Goal: Book appointment/travel/reservation

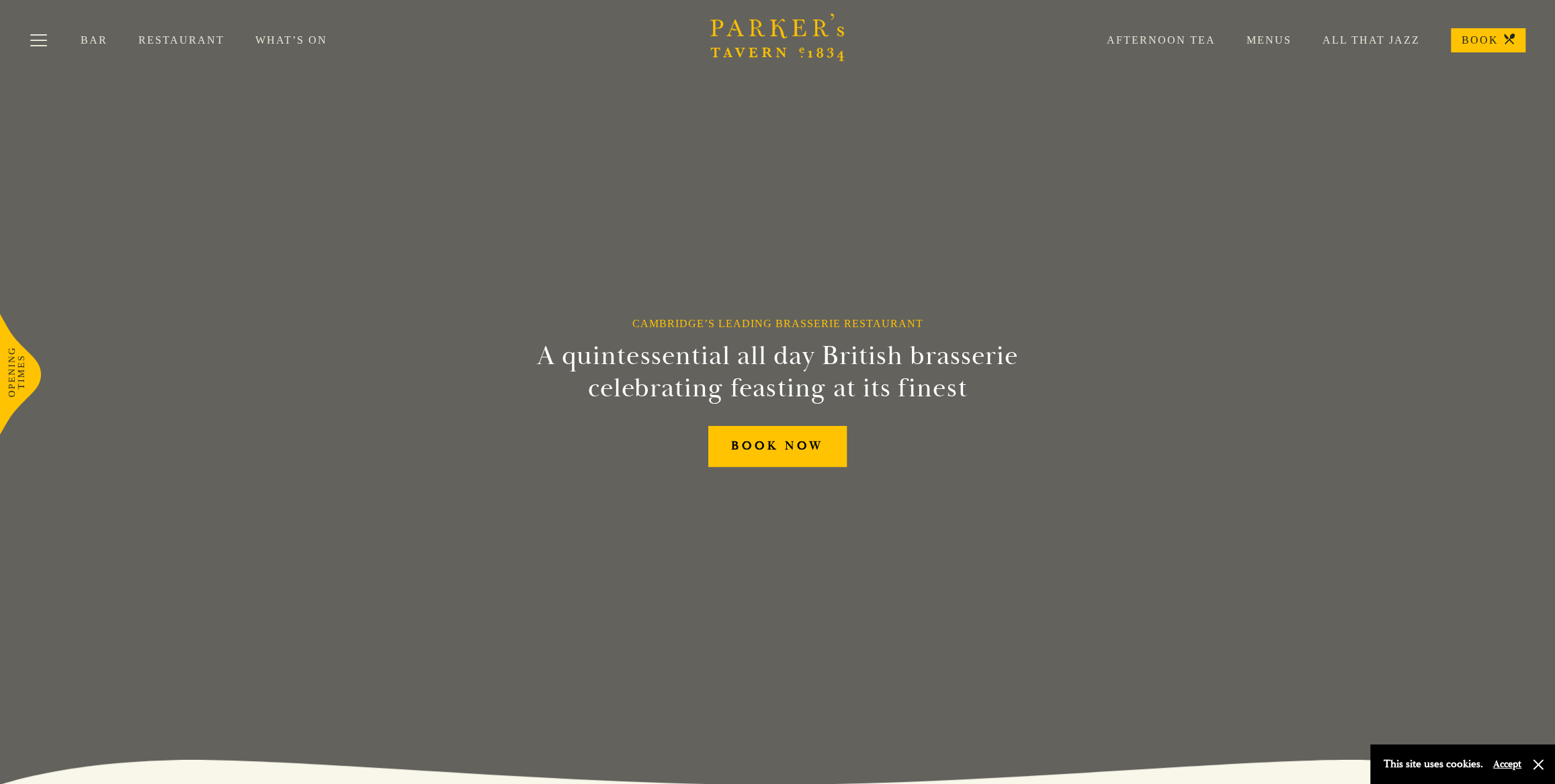
click at [1130, 30] on div "Afternoon Tea Menus All That Jazz BOOK" at bounding box center [1300, 41] width 449 height 24
click at [1140, 44] on link "Afternoon Tea" at bounding box center [1145, 40] width 140 height 14
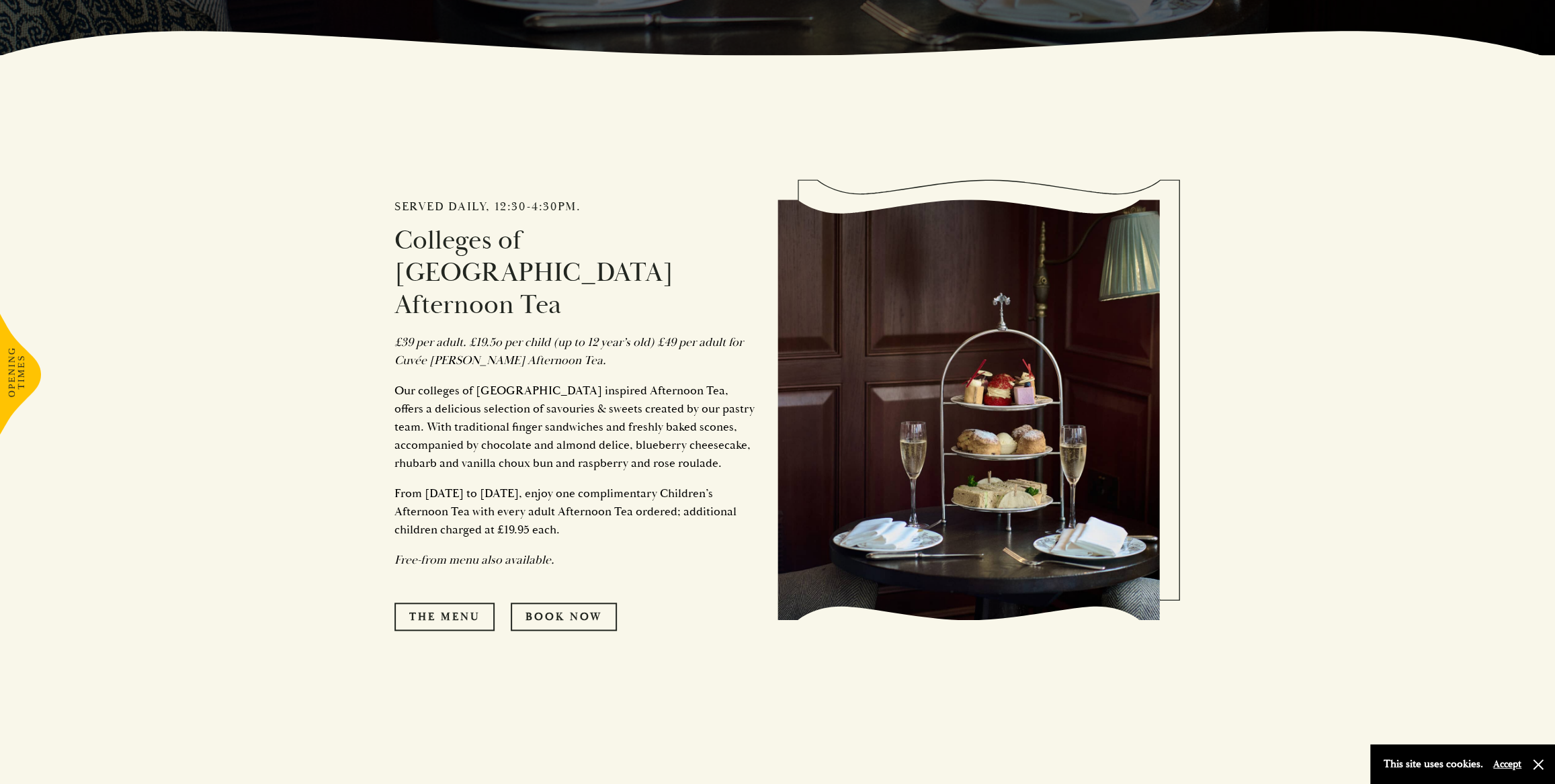
scroll to position [732, 0]
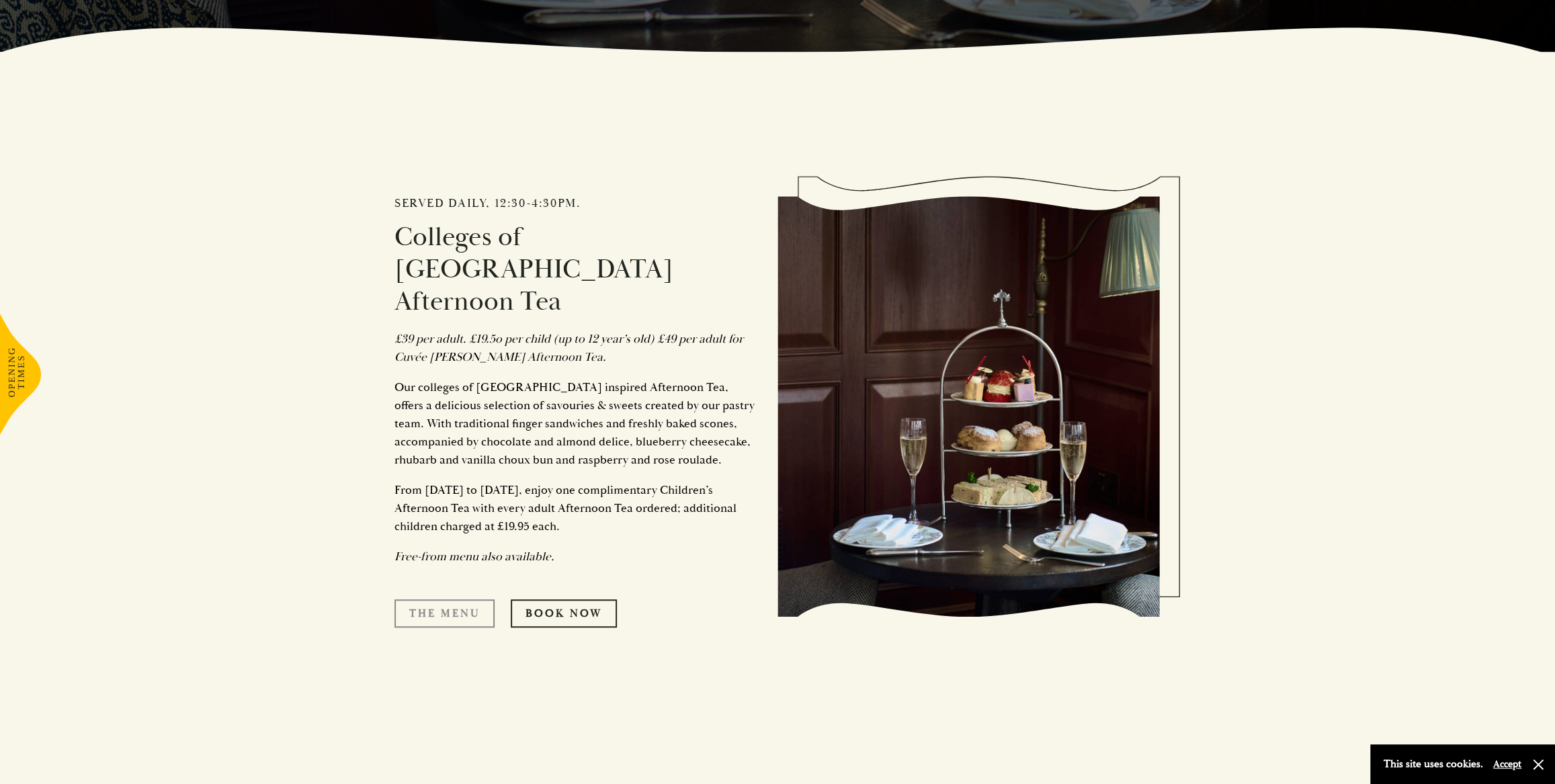
click at [455, 599] on link "The Menu" at bounding box center [444, 613] width 100 height 28
drag, startPoint x: 486, startPoint y: 453, endPoint x: 628, endPoint y: 498, distance: 149.0
click at [628, 498] on p "From [DATE] to [DATE], enjoy one complimentary Children’s Afternoon Tea with ev…" at bounding box center [575, 508] width 363 height 54
click at [621, 499] on p "From [DATE] to [DATE], enjoy one complimentary Children’s Afternoon Tea with ev…" at bounding box center [575, 508] width 363 height 54
click at [569, 599] on link "Book Now" at bounding box center [563, 613] width 106 height 28
